Goal: Check status: Check status

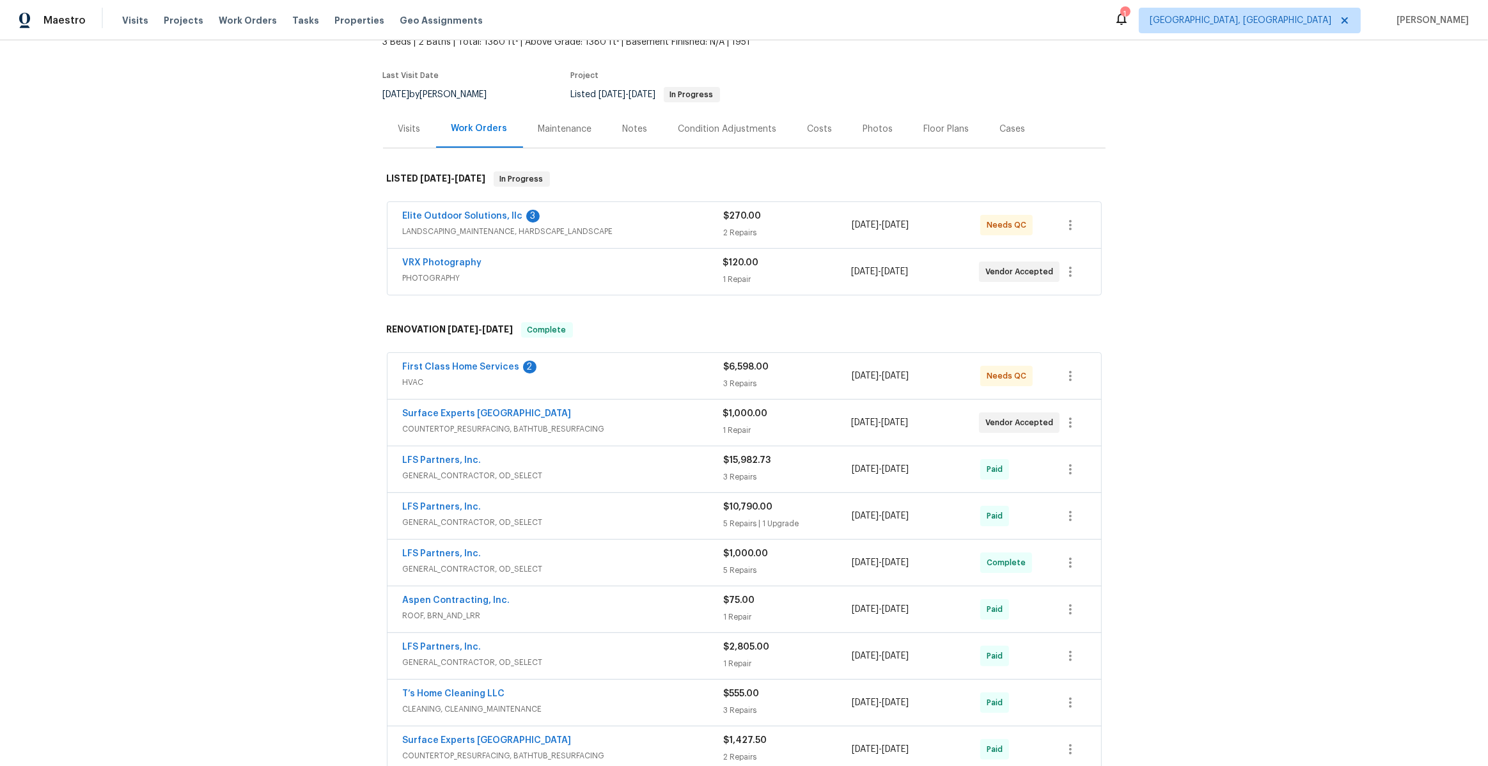
scroll to position [84, 0]
click at [474, 409] on link "Surface Experts [GEOGRAPHIC_DATA]" at bounding box center [487, 413] width 169 height 9
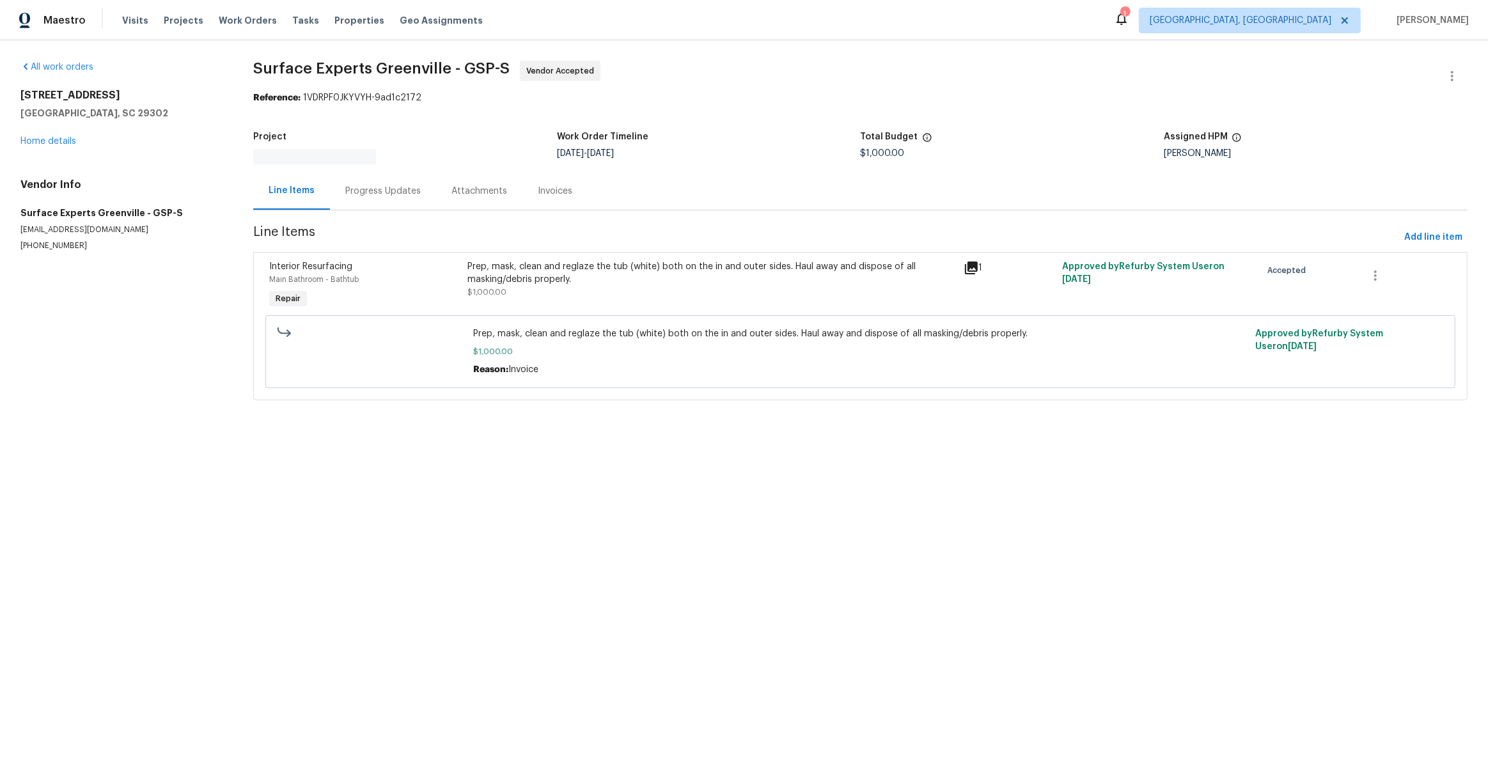
click at [381, 191] on div "Progress Updates" at bounding box center [382, 191] width 75 height 13
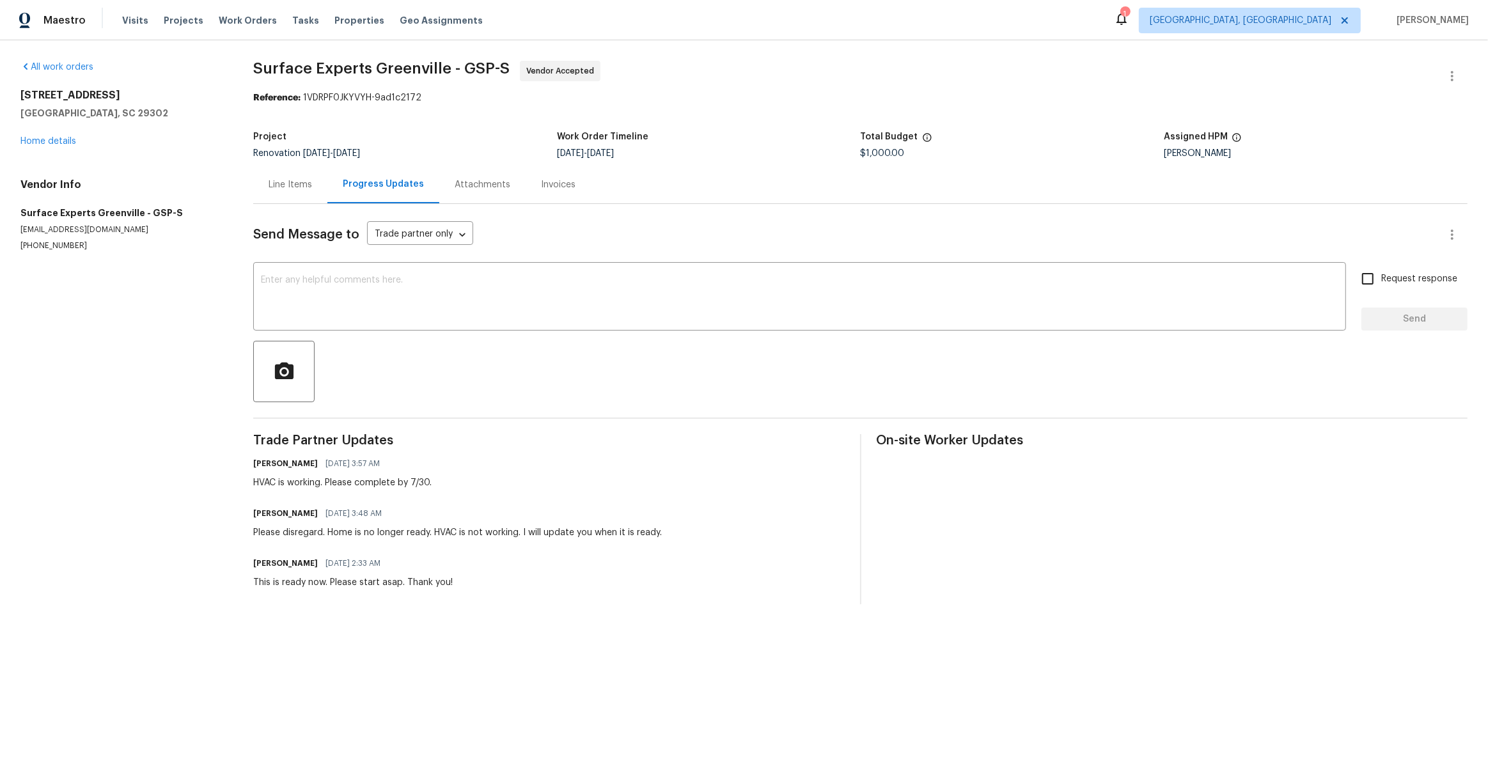
click at [321, 480] on div "HVAC is working. Please complete by 7/30." at bounding box center [342, 482] width 178 height 13
click at [51, 143] on link "Home details" at bounding box center [48, 141] width 56 height 9
